Goal: Task Accomplishment & Management: Manage account settings

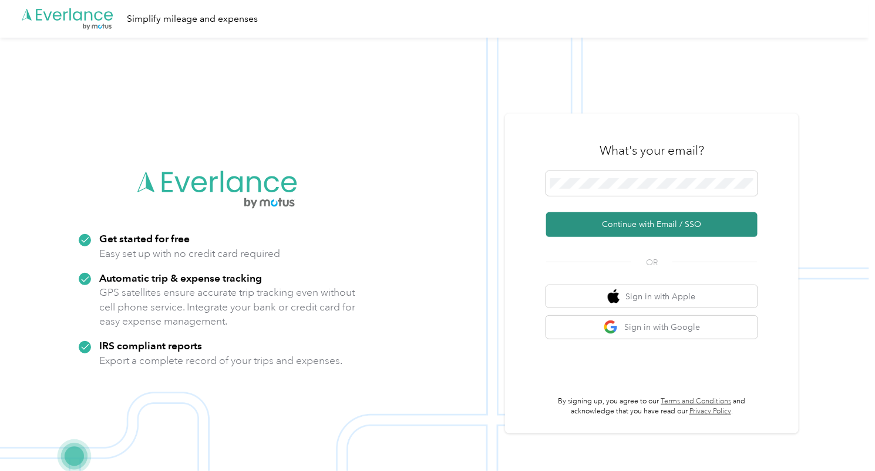
click at [663, 226] on button "Continue with Email / SSO" at bounding box center [651, 224] width 211 height 25
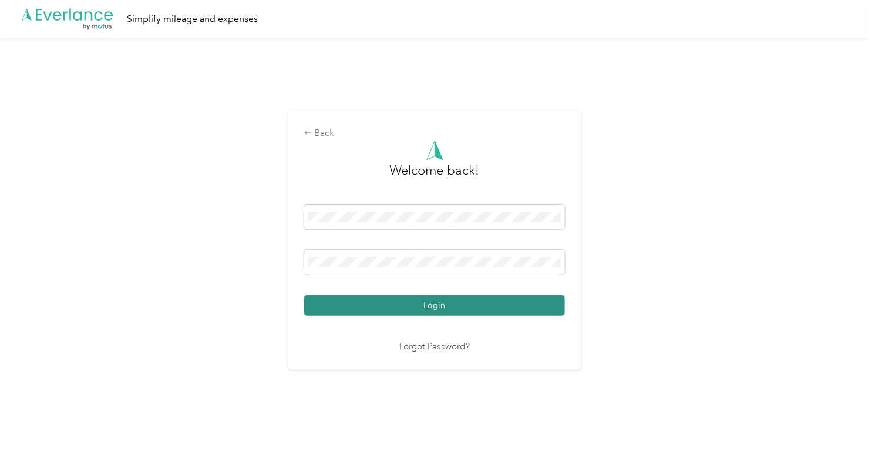
click at [441, 307] on button "Login" at bounding box center [434, 305] width 261 height 21
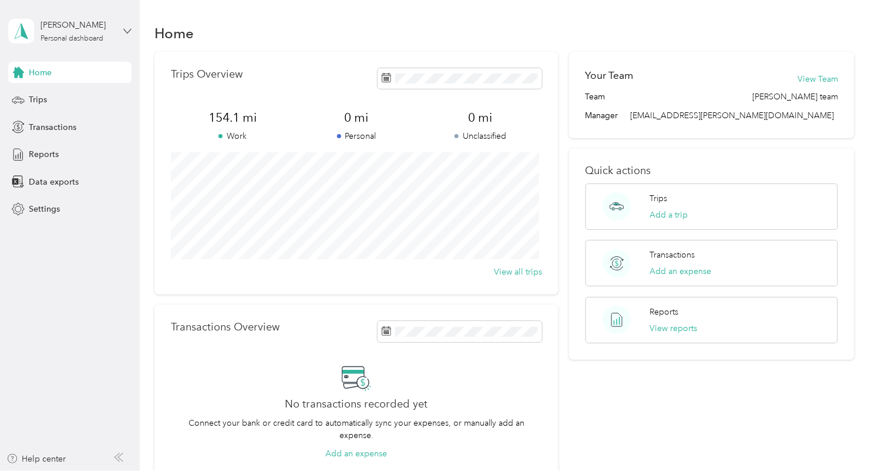
click at [129, 31] on icon at bounding box center [127, 31] width 7 height 4
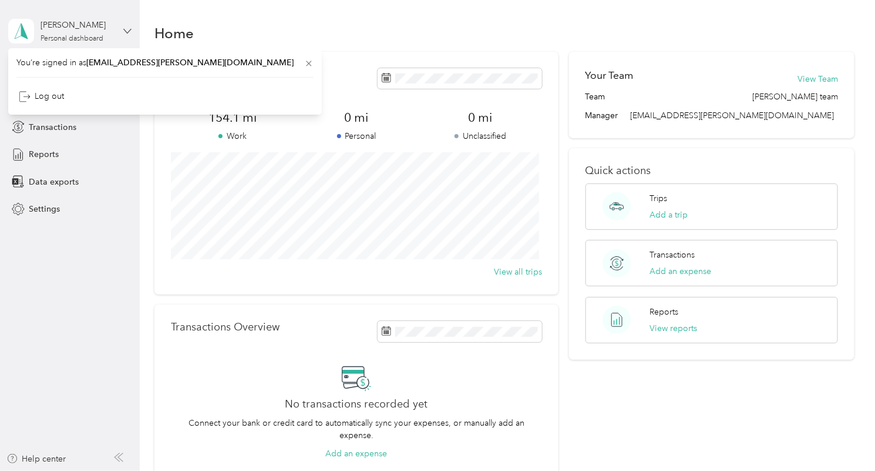
click at [129, 31] on icon at bounding box center [127, 31] width 7 height 4
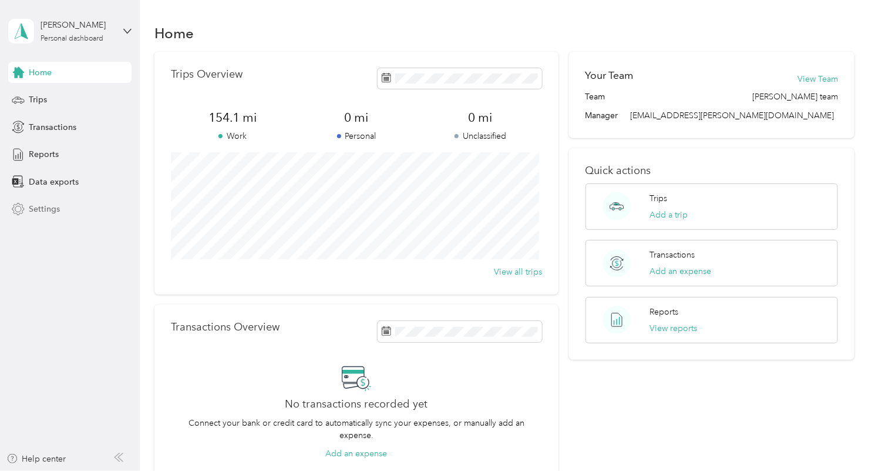
click at [41, 207] on span "Settings" at bounding box center [44, 209] width 31 height 12
click at [123, 27] on div "[PERSON_NAME] Personal dashboard" at bounding box center [69, 31] width 123 height 41
click at [70, 104] on div "You’re signed in as [EMAIL_ADDRESS][PERSON_NAME][DOMAIN_NAME] Log out" at bounding box center [165, 81] width 314 height 66
click at [127, 28] on icon at bounding box center [127, 31] width 8 height 8
click at [48, 92] on div "Log out" at bounding box center [41, 94] width 45 height 12
